Goal: Transaction & Acquisition: Purchase product/service

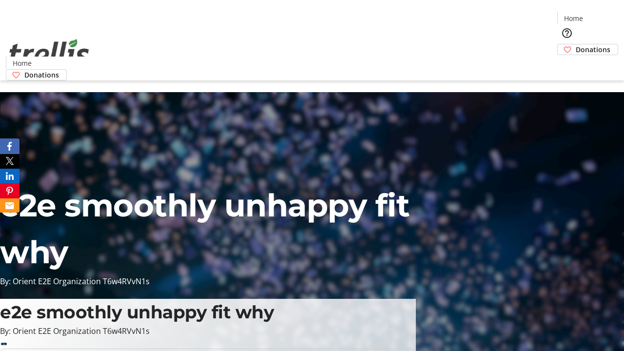
click at [576, 44] on span "Donations" at bounding box center [593, 49] width 35 height 10
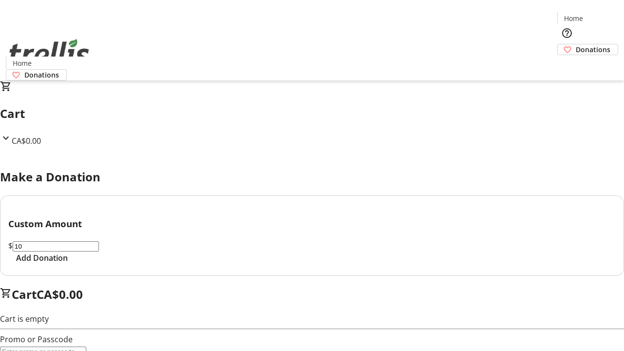
click at [68, 264] on span "Add Donation" at bounding box center [42, 258] width 52 height 12
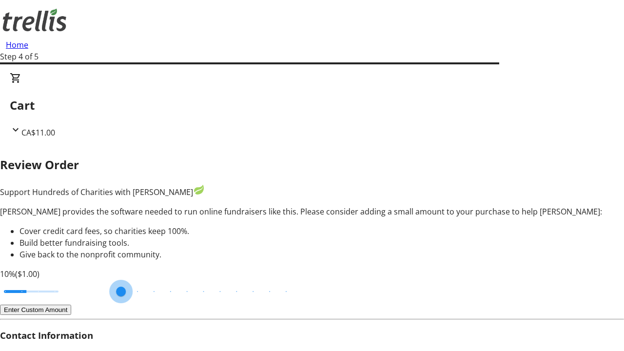
type input "3"
click at [66, 281] on input "Cover fees percentage" at bounding box center [31, 291] width 75 height 21
